Goal: Understand process/instructions: Learn about a topic

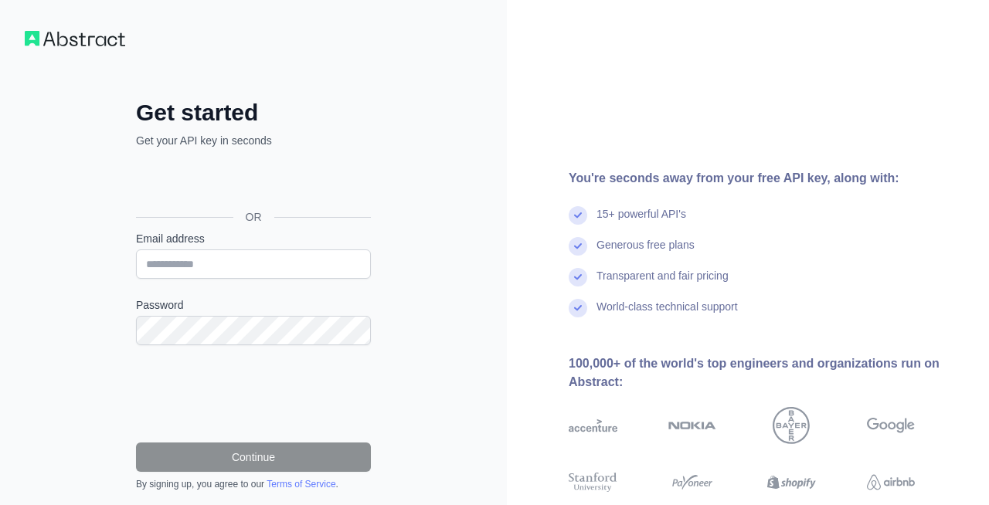
click at [295, 179] on div "Inloggen met Google. Wordt geopend in een nieuw tabblad" at bounding box center [252, 182] width 232 height 34
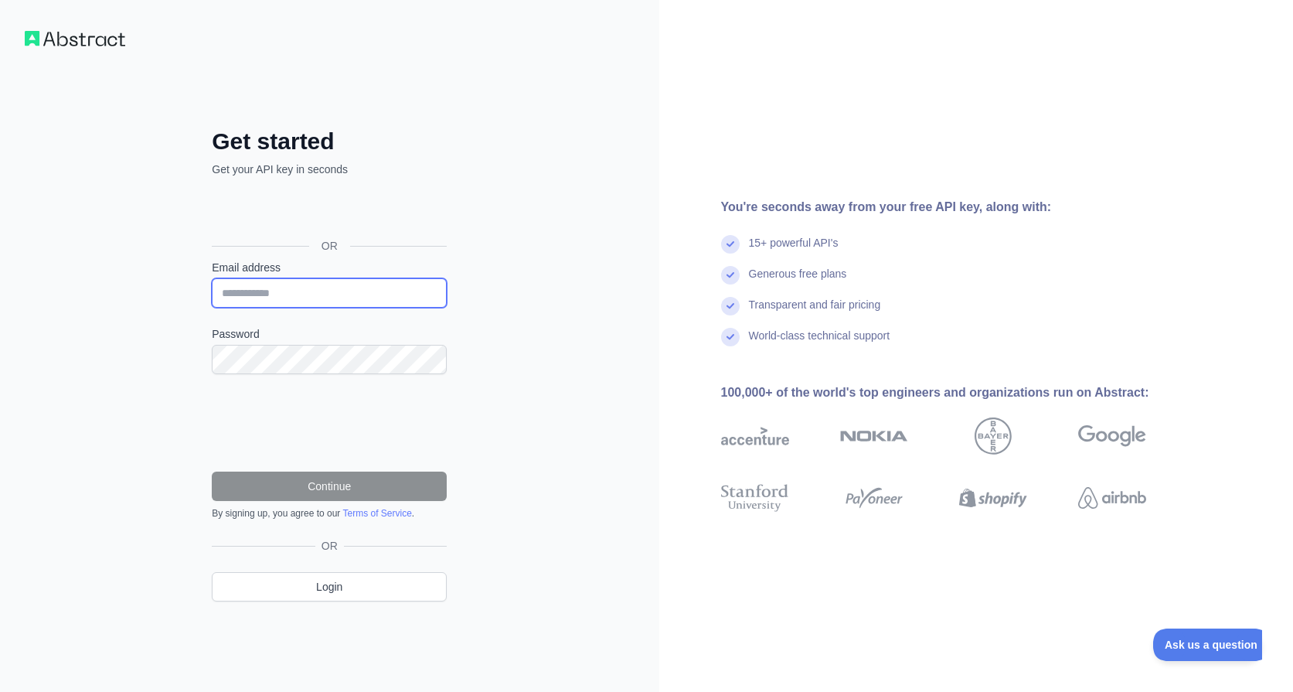
click at [319, 302] on input "Email address" at bounding box center [329, 292] width 235 height 29
click at [529, 276] on div "Get started Get your API key in seconds OR Email address Password Continue By s…" at bounding box center [329, 346] width 659 height 692
click at [332, 210] on div "Inloggen met Google. Wordt geopend in een nieuw tabblad" at bounding box center [328, 211] width 232 height 34
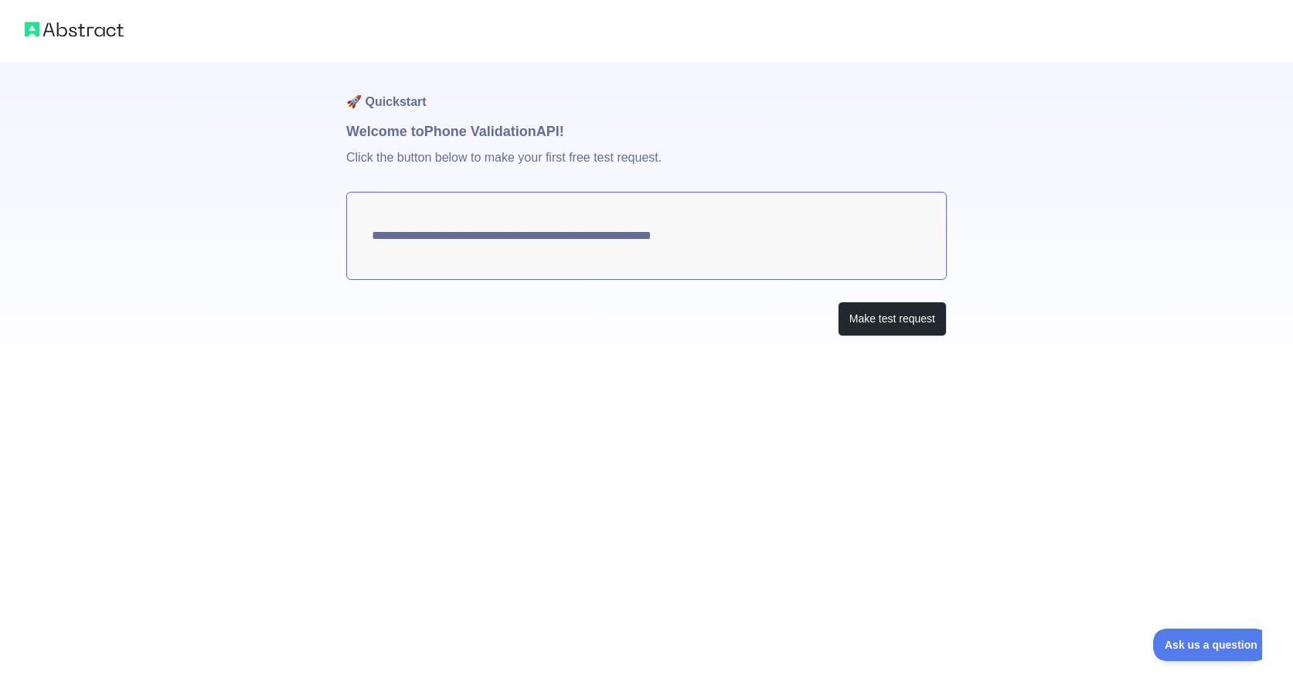
click at [529, 243] on textarea "**********" at bounding box center [646, 236] width 601 height 88
click at [893, 315] on button "Make test request" at bounding box center [892, 318] width 109 height 35
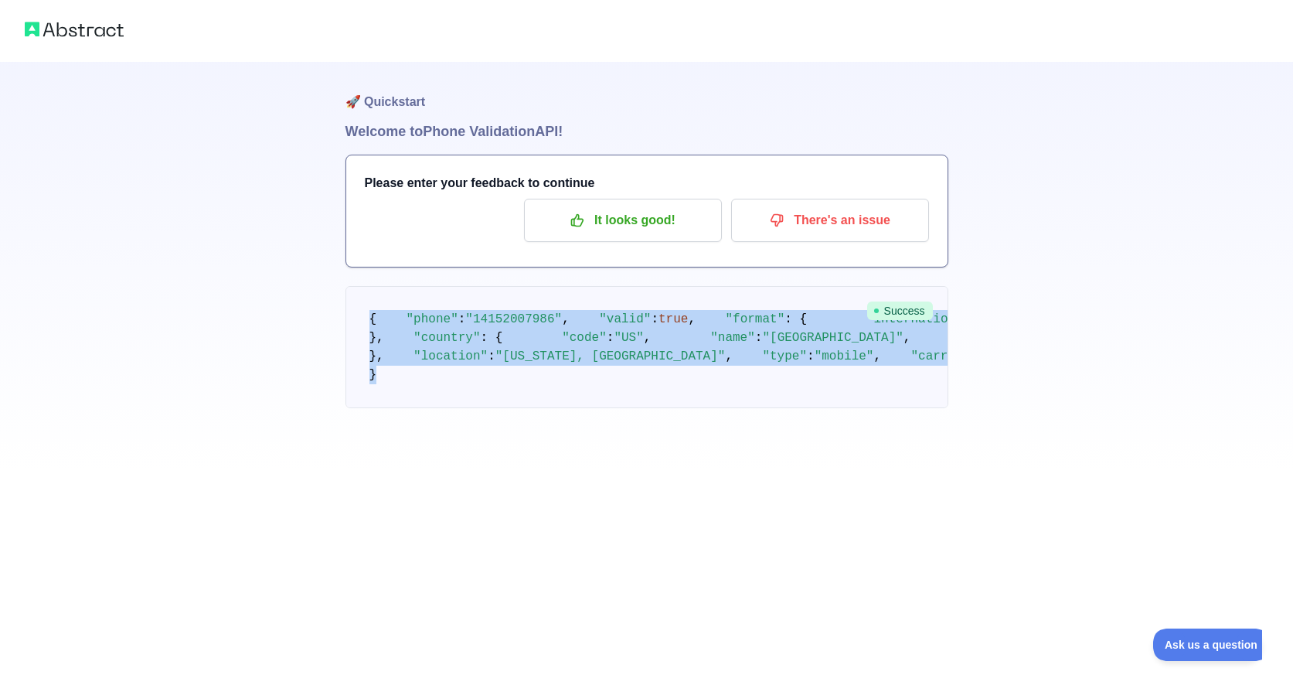
drag, startPoint x: 369, startPoint y: 314, endPoint x: 528, endPoint y: 614, distance: 339.8
click at [528, 408] on pre "{ "phone" : "14152007986" , "valid" : true , "format" : { "international" : "+1…" at bounding box center [646, 347] width 603 height 122
copy code "{ "phone" : "14152007986" , "valid" : true , "format" : { "international" : "+1…"
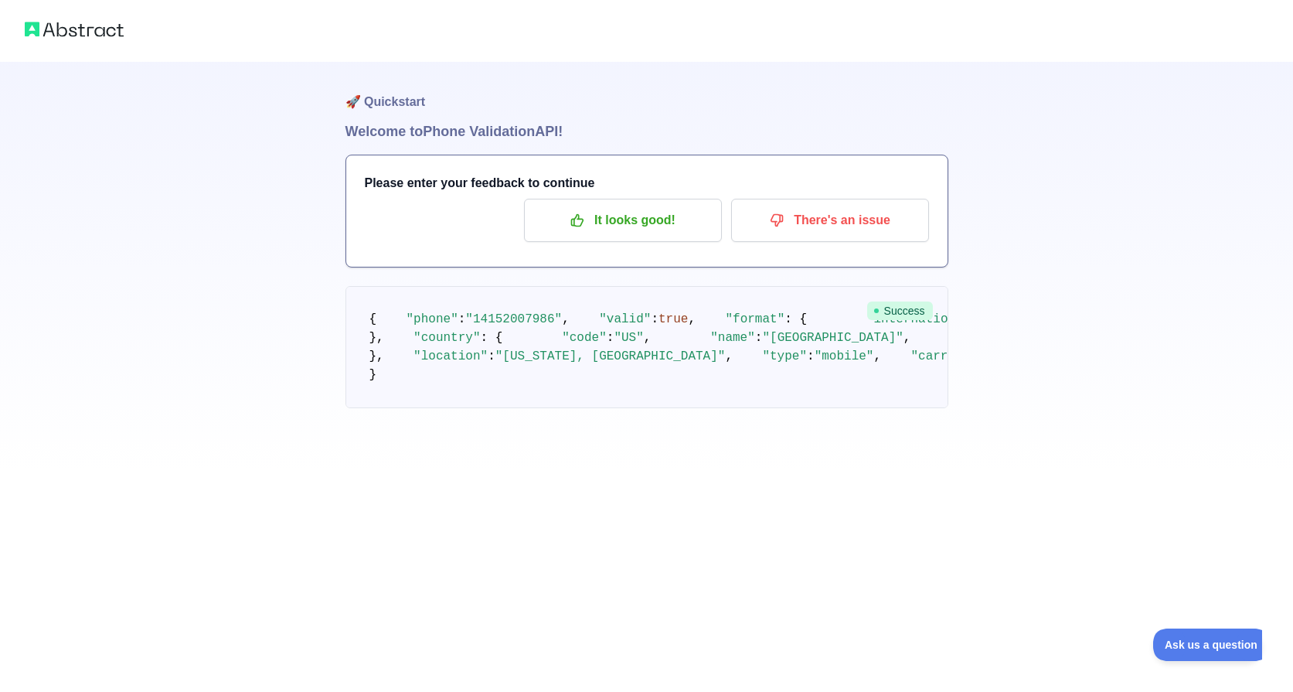
click at [583, 128] on h1 "Welcome to Phone Validation API!" at bounding box center [646, 132] width 603 height 22
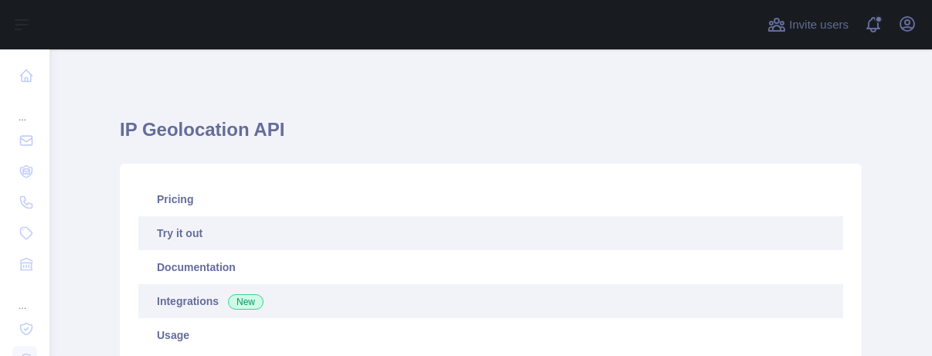
click at [253, 305] on span "New" at bounding box center [246, 301] width 36 height 15
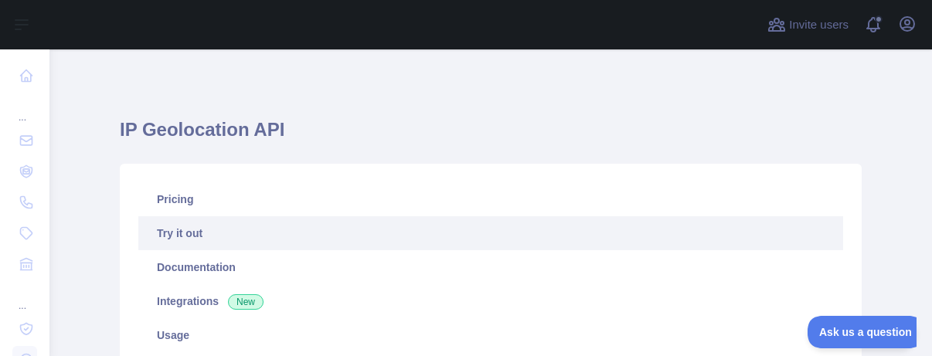
click at [182, 233] on link "Try it out" at bounding box center [490, 233] width 705 height 34
